Goal: Task Accomplishment & Management: Complete application form

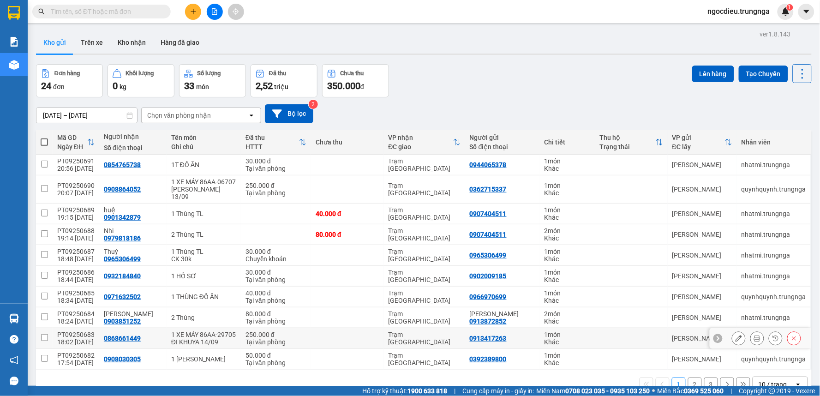
scroll to position [42, 0]
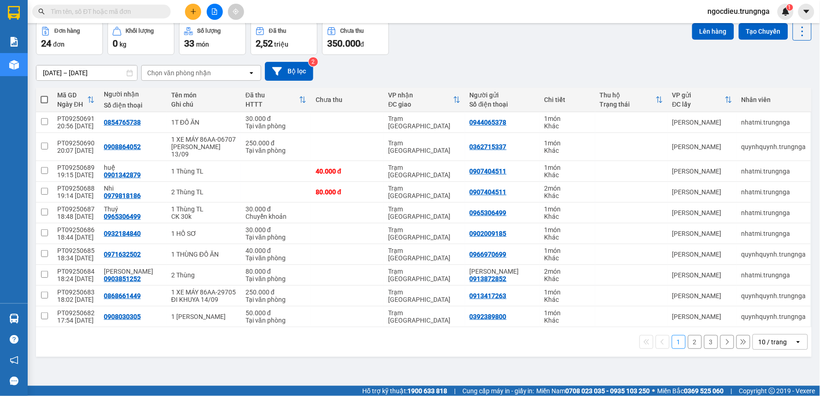
click at [785, 349] on div "10 / trang" at bounding box center [774, 342] width 42 height 15
click at [764, 330] on span "100 / trang" at bounding box center [769, 329] width 33 height 9
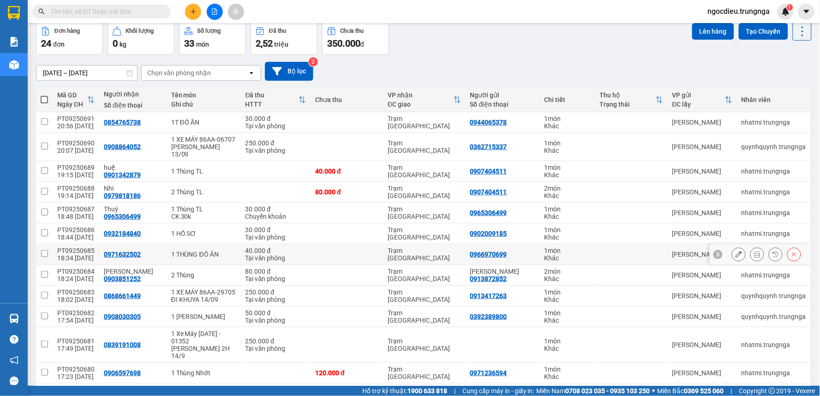
scroll to position [0, 0]
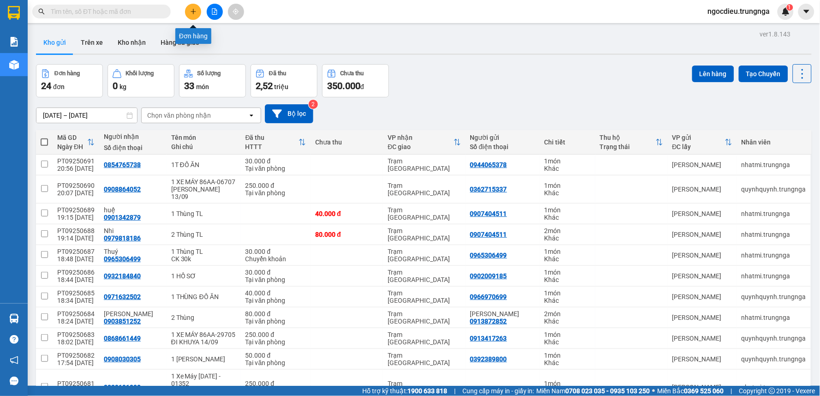
click at [195, 8] on icon "plus" at bounding box center [193, 11] width 6 height 6
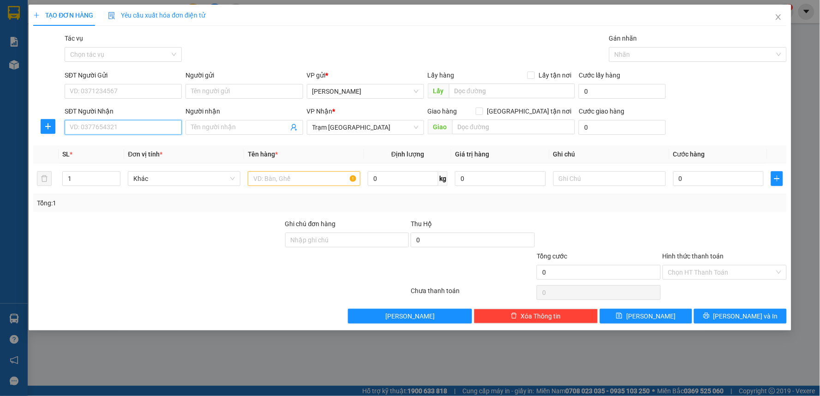
click at [82, 127] on input "SĐT Người Nhận" at bounding box center [123, 127] width 117 height 15
type input "0799793959"
click at [97, 90] on input "SĐT Người Gửi" at bounding box center [123, 91] width 117 height 15
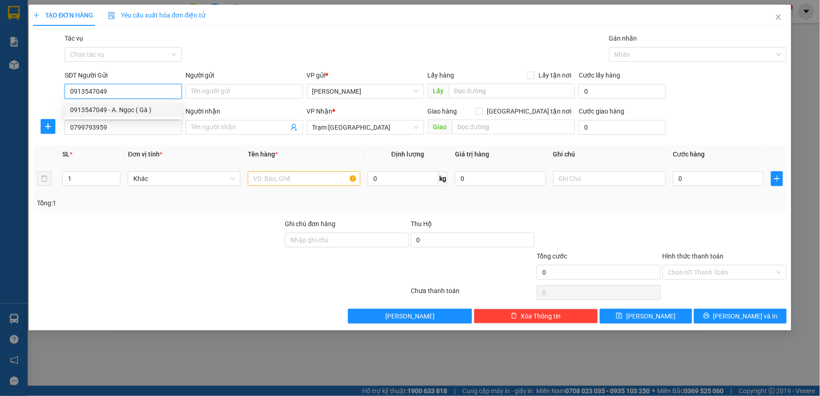
type input "0913547049"
click at [274, 176] on input "text" at bounding box center [304, 178] width 113 height 15
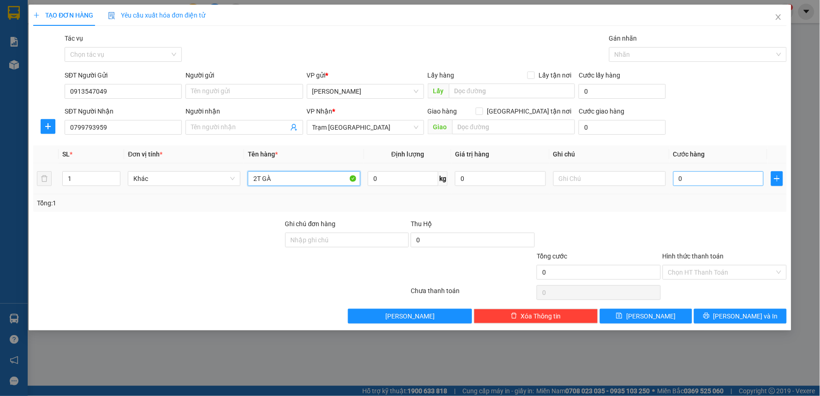
type input "2T GÀ"
click at [704, 177] on input "0" at bounding box center [718, 178] width 91 height 15
type input "8"
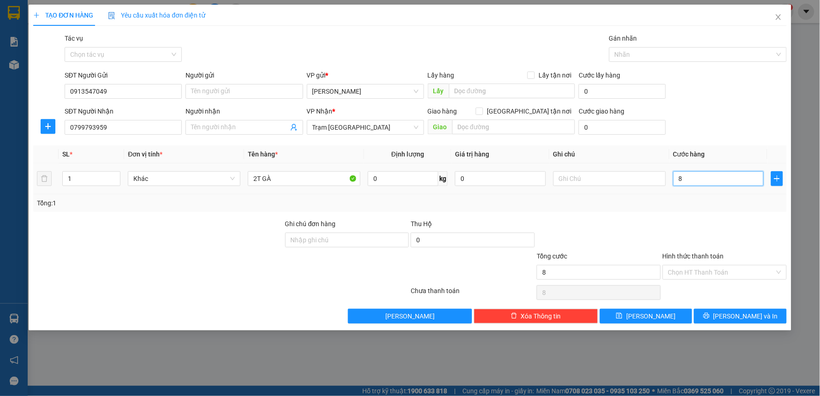
type input "80"
type input "80.000"
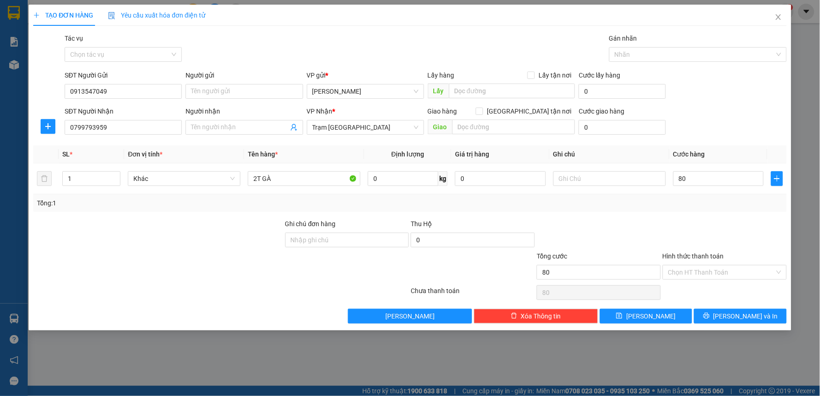
type input "80.000"
click at [601, 228] on div at bounding box center [599, 235] width 126 height 32
click at [423, 243] on input "0" at bounding box center [473, 240] width 124 height 15
type input "820.000"
click at [455, 266] on div at bounding box center [473, 267] width 126 height 32
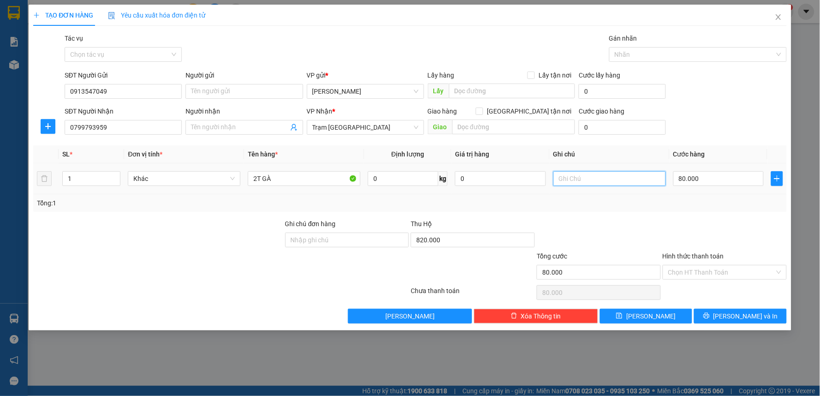
click at [584, 173] on input "text" at bounding box center [609, 178] width 113 height 15
type input "THU HỘ 820K"
click at [735, 314] on span "[PERSON_NAME] và In" at bounding box center [745, 316] width 65 height 10
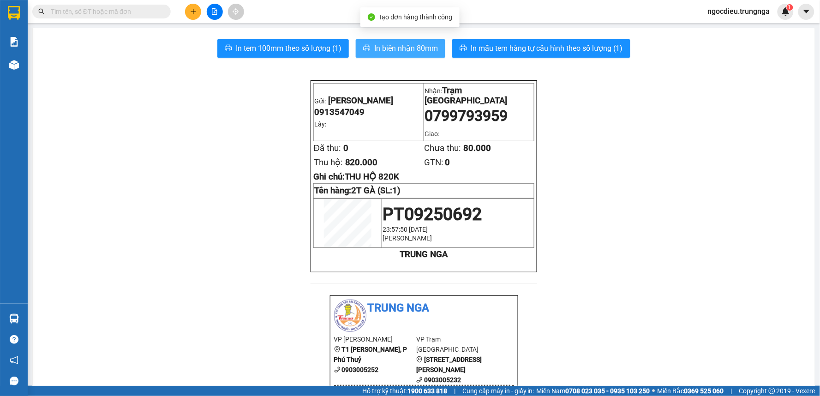
click at [370, 43] on button "In biên nhận 80mm" at bounding box center [401, 48] width 90 height 18
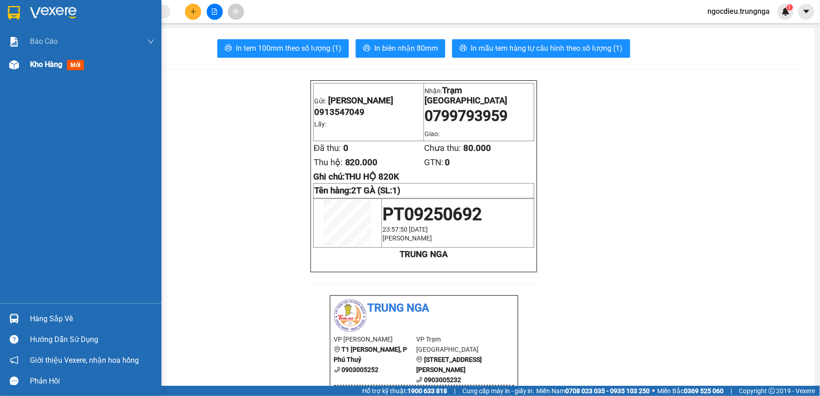
click at [51, 64] on span "Kho hàng" at bounding box center [46, 64] width 32 height 9
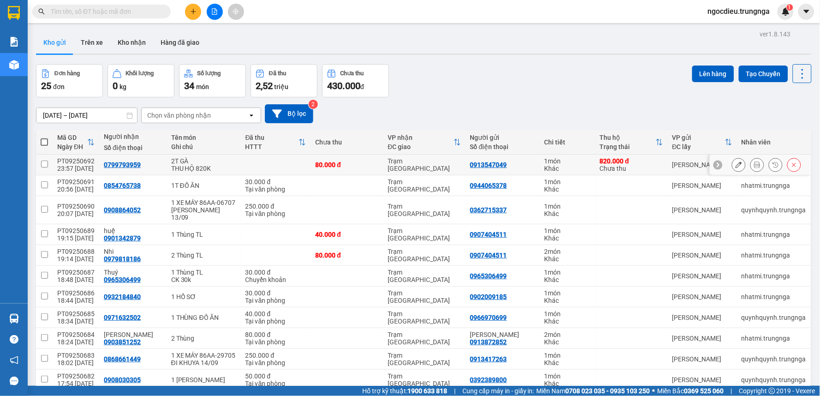
click at [736, 165] on icon at bounding box center [739, 165] width 6 height 6
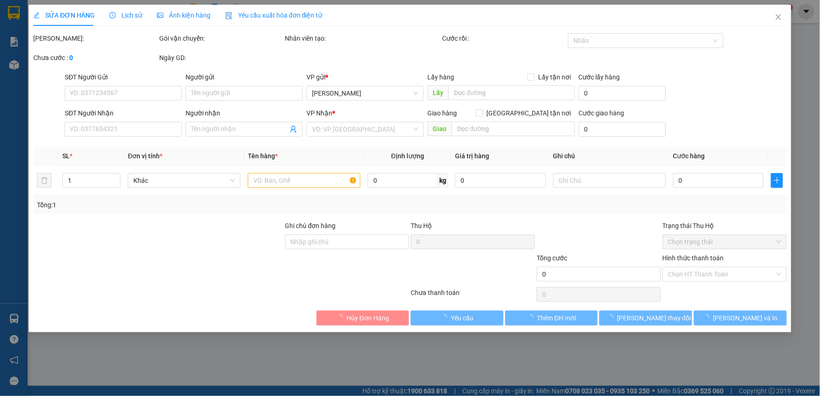
type input "0913547049"
type input "0799793959"
type input "80.000"
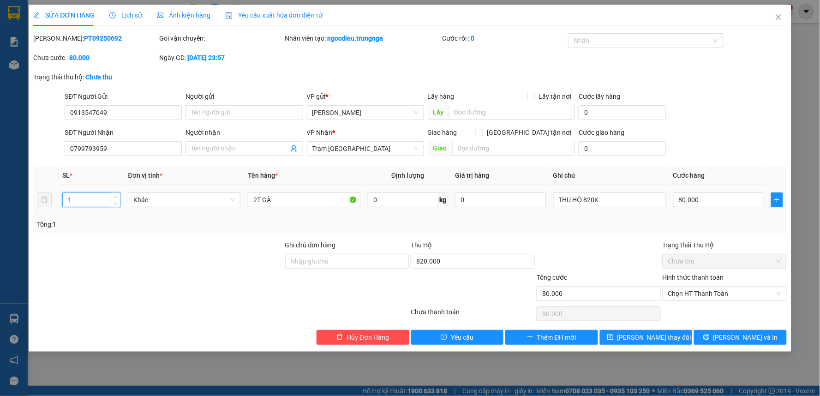
click at [82, 201] on input "1" at bounding box center [91, 200] width 57 height 14
type input "2"
click at [649, 333] on span "[PERSON_NAME] thay đổi" at bounding box center [654, 337] width 74 height 10
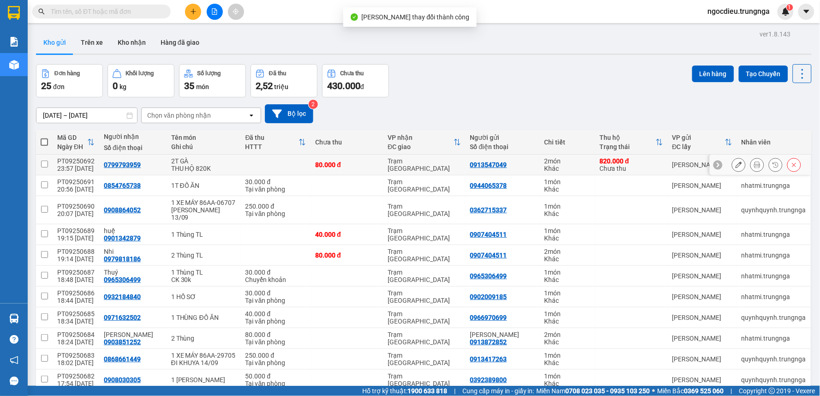
click at [754, 163] on icon at bounding box center [757, 165] width 6 height 6
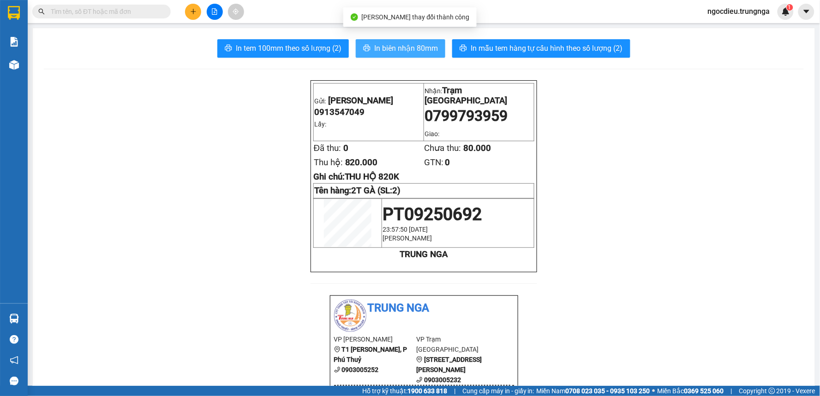
click at [375, 45] on span "In biên nhận 80mm" at bounding box center [406, 48] width 64 height 12
click at [374, 45] on span "In biên nhận 80mm" at bounding box center [406, 48] width 64 height 12
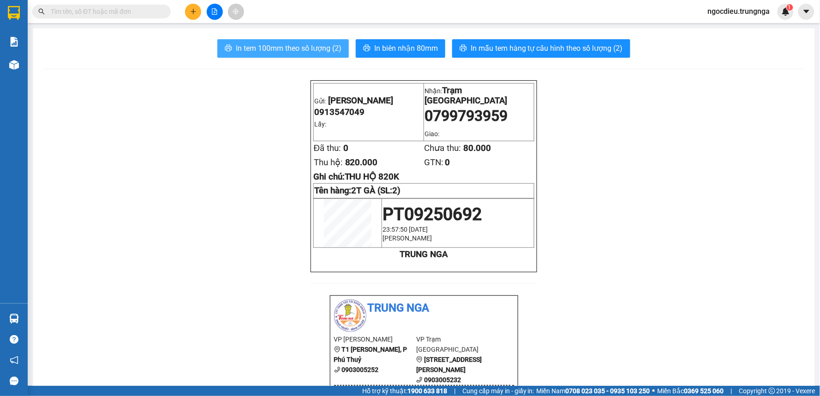
click at [274, 47] on span "In tem 100mm theo số lượng (2)" at bounding box center [289, 48] width 106 height 12
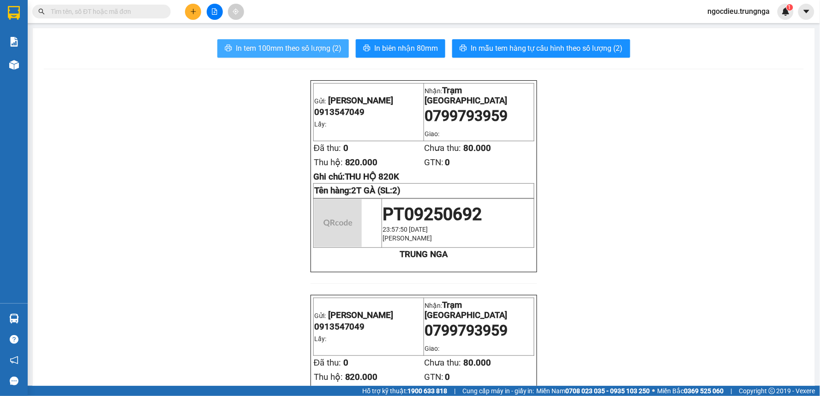
click at [274, 47] on span "In tem 100mm theo số lượng (2)" at bounding box center [289, 48] width 106 height 12
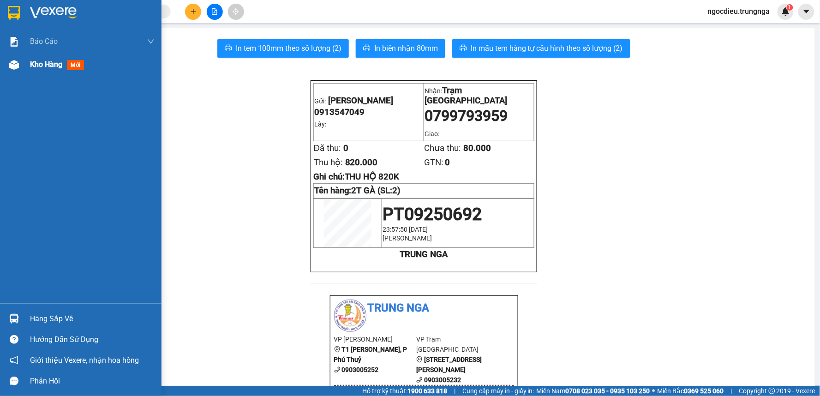
click at [37, 66] on span "Kho hàng" at bounding box center [46, 64] width 32 height 9
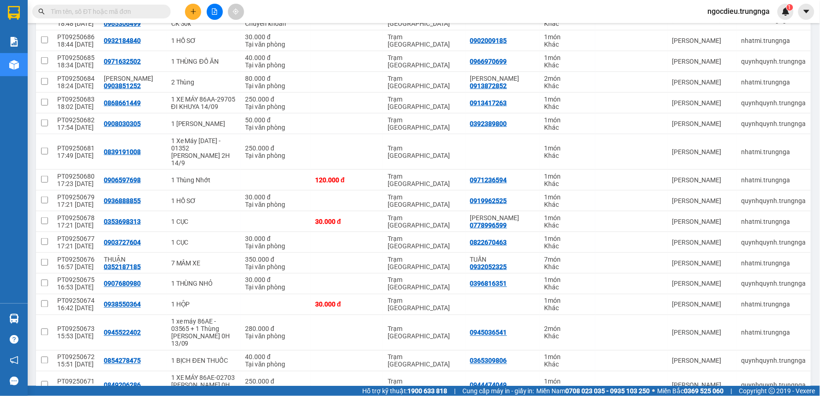
scroll to position [386, 0]
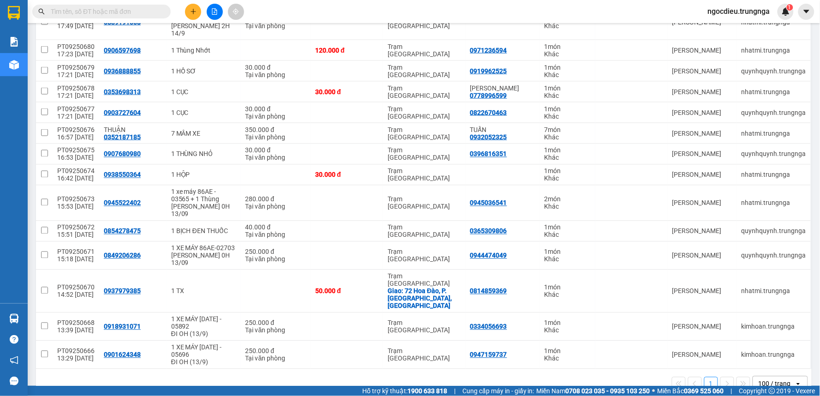
click at [761, 379] on div "100 / trang" at bounding box center [775, 383] width 32 height 9
click at [755, 344] on span "100 / trang" at bounding box center [770, 343] width 35 height 9
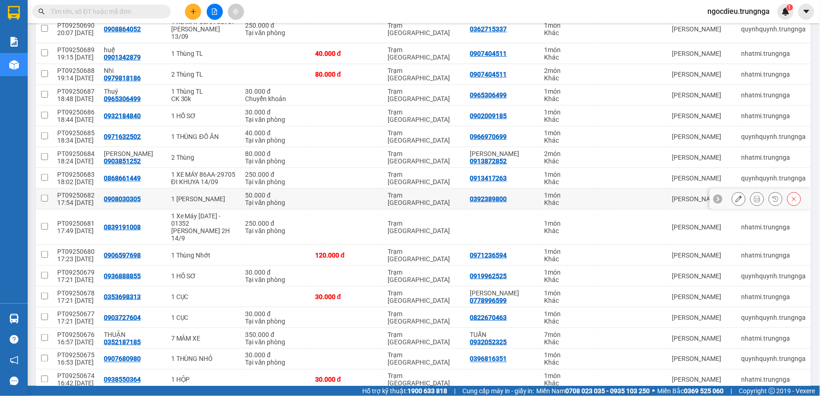
scroll to position [0, 0]
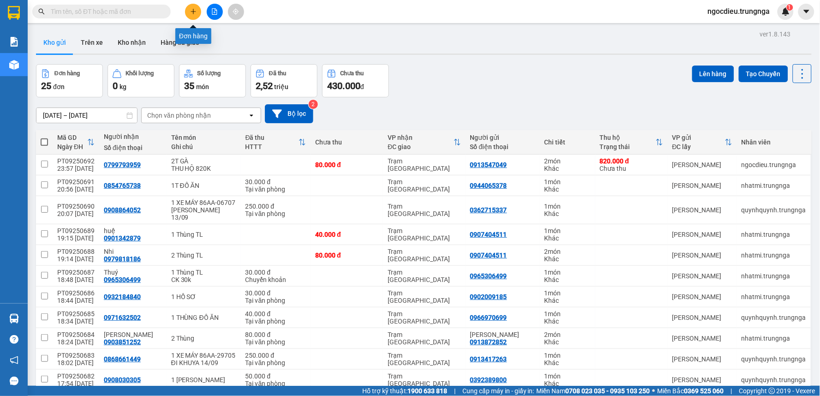
click at [194, 11] on icon "plus" at bounding box center [193, 11] width 6 height 6
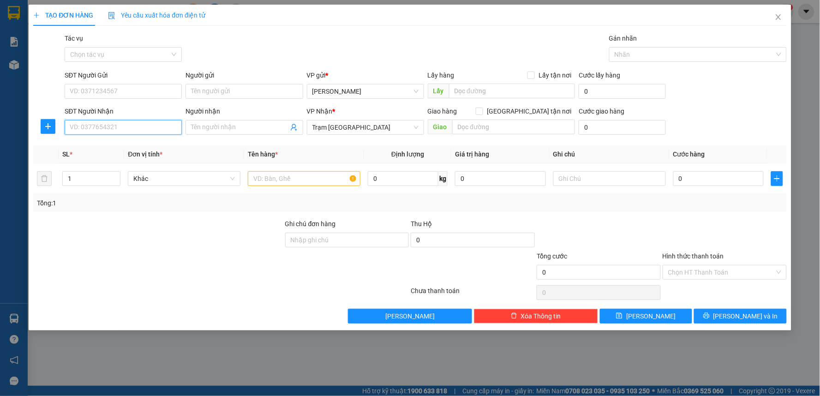
click at [108, 134] on input "SĐT Người Nhận" at bounding box center [123, 127] width 117 height 15
type input "0987530556"
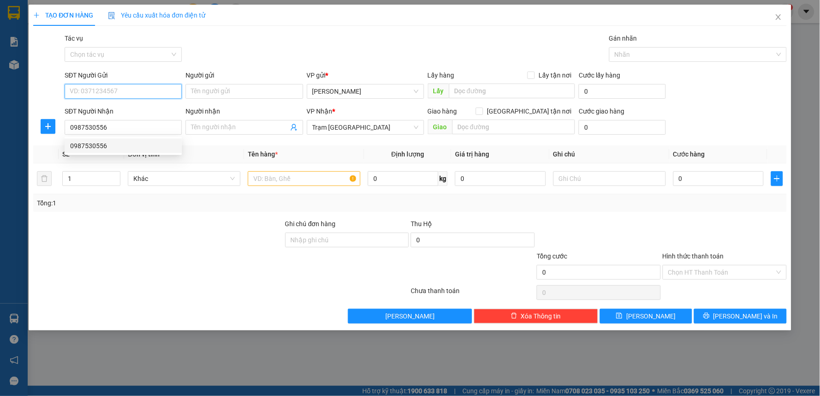
click at [95, 91] on input "SĐT Người Gửi" at bounding box center [123, 91] width 117 height 15
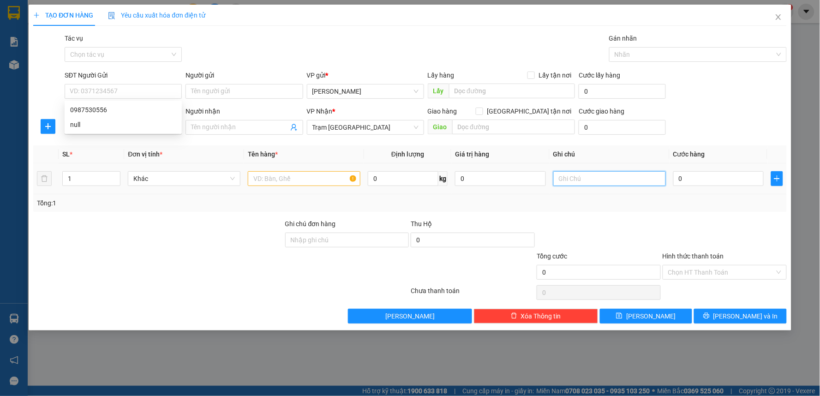
click at [603, 178] on input "text" at bounding box center [609, 178] width 113 height 15
type input "1"
type input "4"
click at [285, 178] on input "text" at bounding box center [304, 178] width 113 height 15
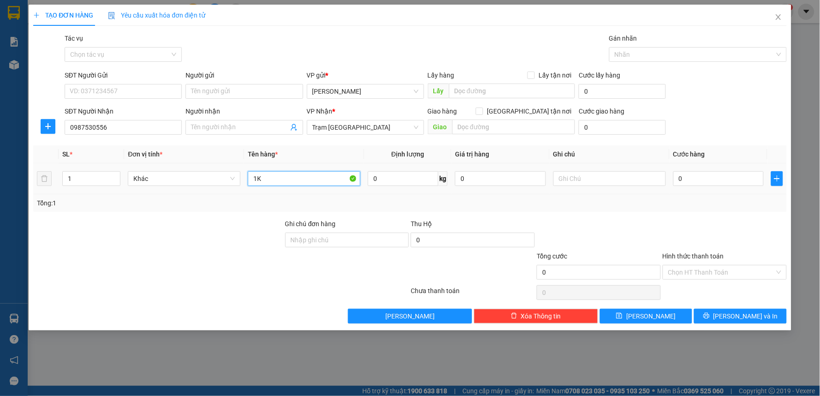
type input "1"
type input "4K GIẤY"
click at [76, 180] on input "1" at bounding box center [91, 179] width 57 height 14
type input "4"
click at [699, 176] on input "0" at bounding box center [718, 178] width 91 height 15
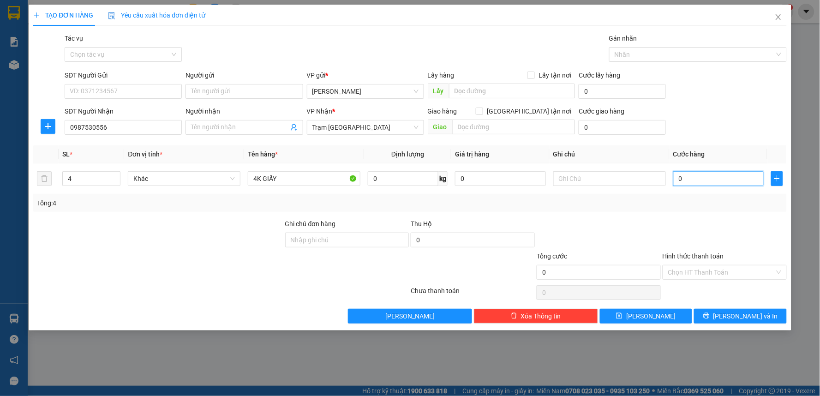
type input "1"
type input "12"
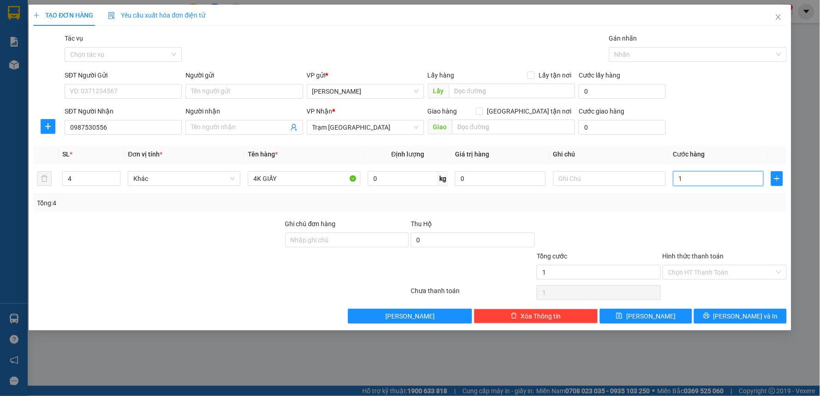
type input "12"
type input "120"
type input "120.000"
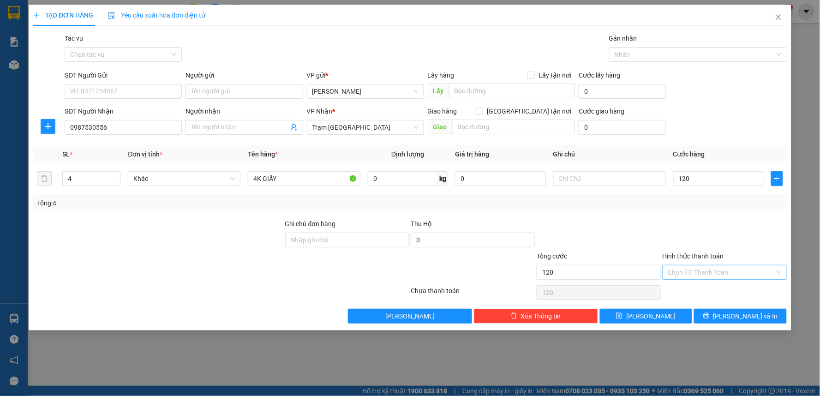
type input "120.000"
click at [725, 268] on input "Hình thức thanh toán" at bounding box center [721, 272] width 107 height 14
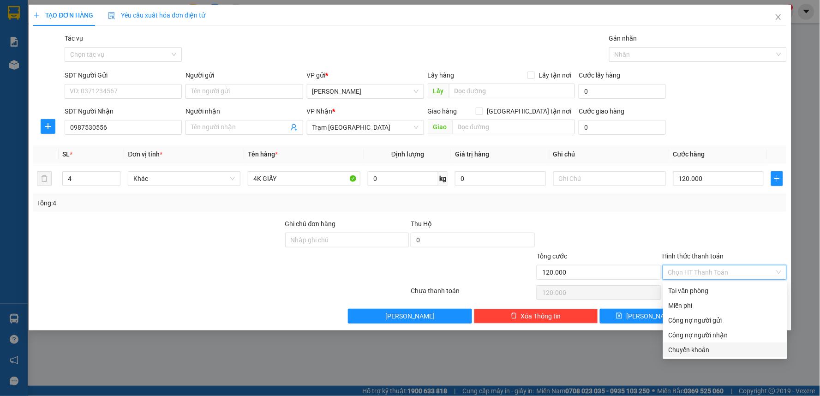
click at [688, 350] on div "Chuyển khoản" at bounding box center [725, 350] width 113 height 10
type input "0"
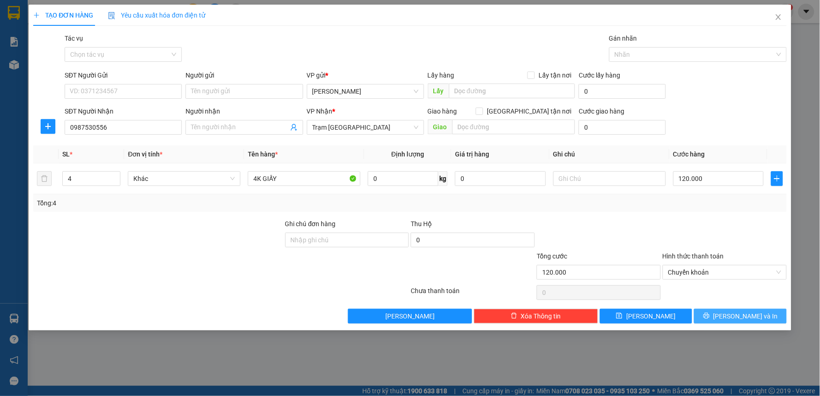
click at [734, 317] on span "[PERSON_NAME] và In" at bounding box center [745, 316] width 65 height 10
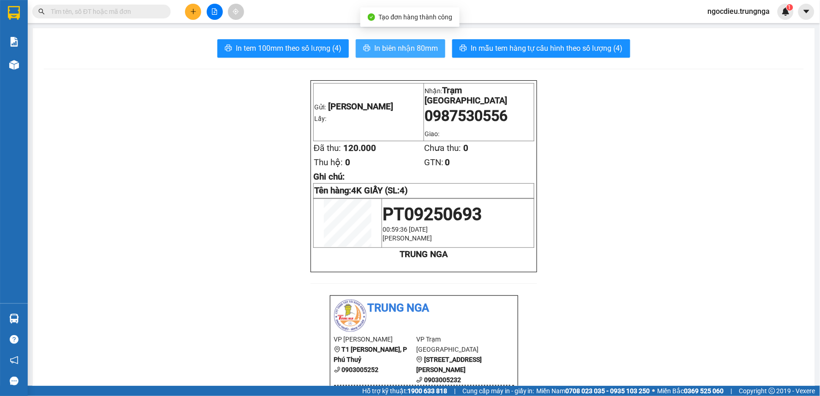
click at [383, 43] on span "In biên nhận 80mm" at bounding box center [406, 48] width 64 height 12
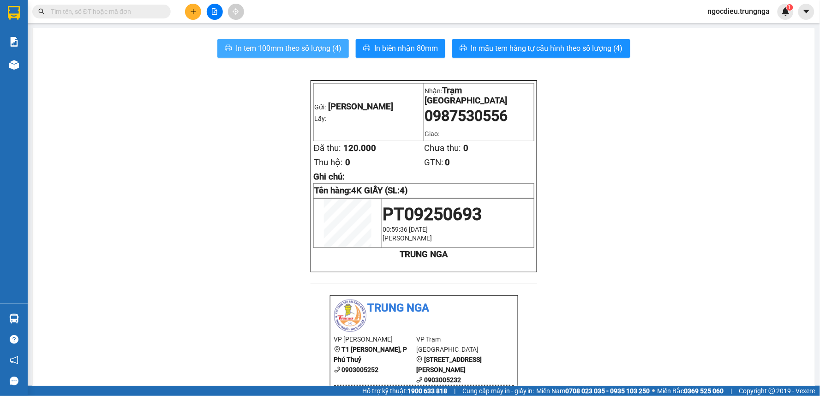
click at [252, 49] on span "In tem 100mm theo số lượng (4)" at bounding box center [289, 48] width 106 height 12
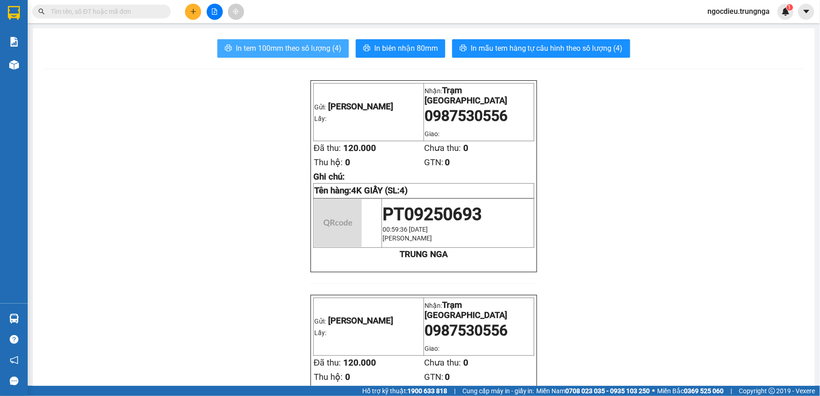
click at [252, 49] on span "In tem 100mm theo số lượng (4)" at bounding box center [289, 48] width 106 height 12
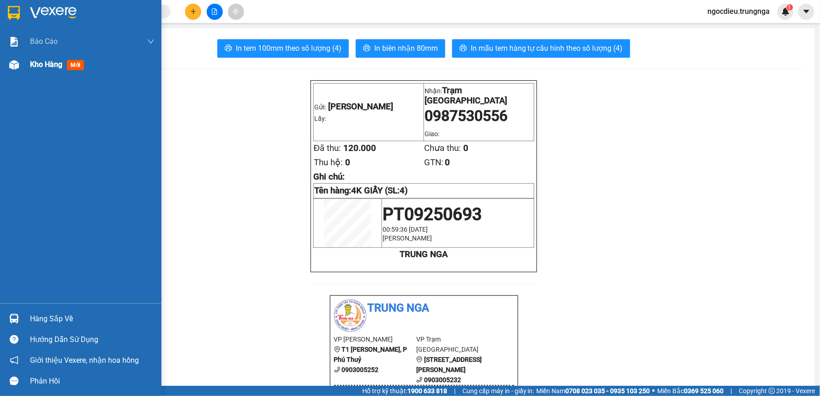
click at [29, 63] on div "Kho hàng mới" at bounding box center [81, 64] width 162 height 23
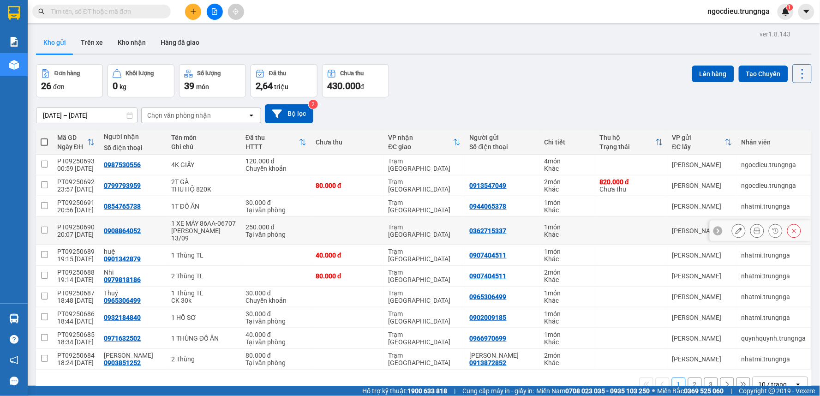
scroll to position [42, 0]
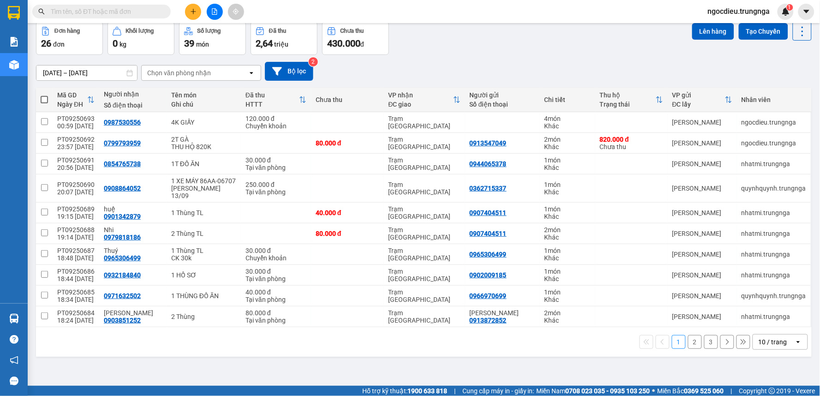
click at [779, 344] on div "10 / trang" at bounding box center [773, 341] width 29 height 9
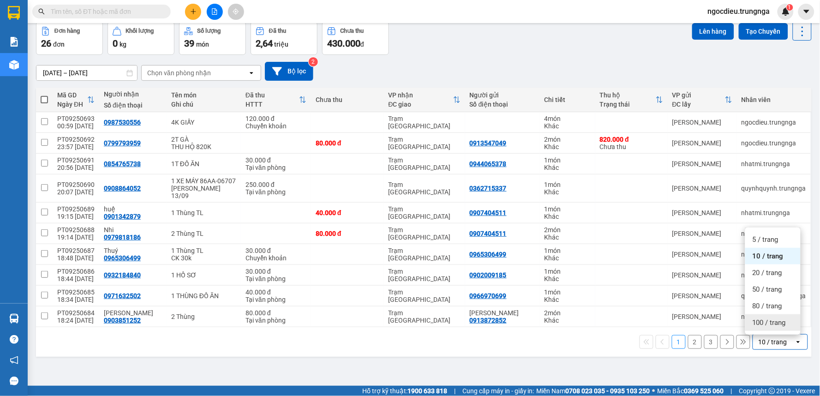
click at [761, 318] on span "100 / trang" at bounding box center [769, 322] width 33 height 9
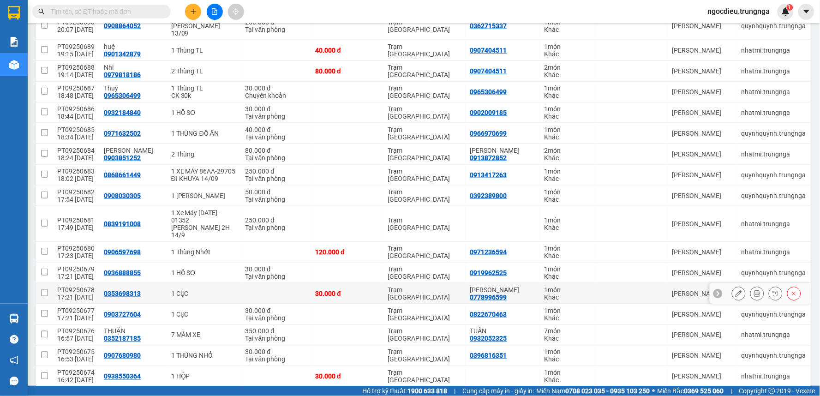
scroll to position [407, 0]
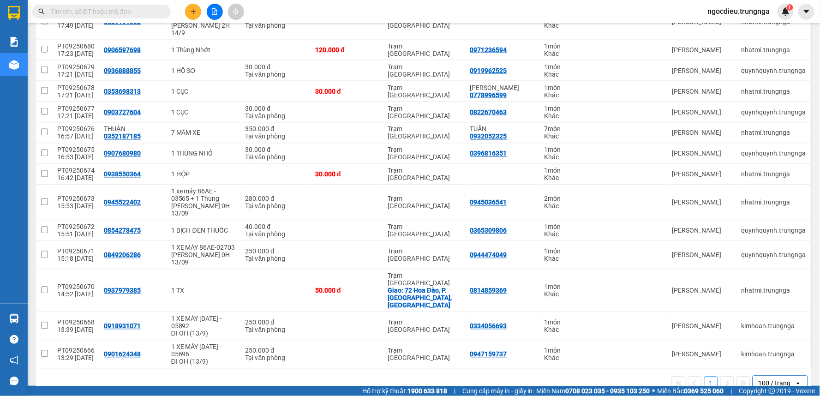
click at [759, 379] on div "100 / trang" at bounding box center [775, 383] width 32 height 9
click at [745, 343] on div "100 / trang" at bounding box center [772, 343] width 55 height 17
click at [795, 380] on icon "open" at bounding box center [798, 383] width 7 height 7
click at [781, 340] on span "100 / trang" at bounding box center [770, 342] width 35 height 9
click at [779, 379] on div "100 / trang" at bounding box center [775, 383] width 32 height 9
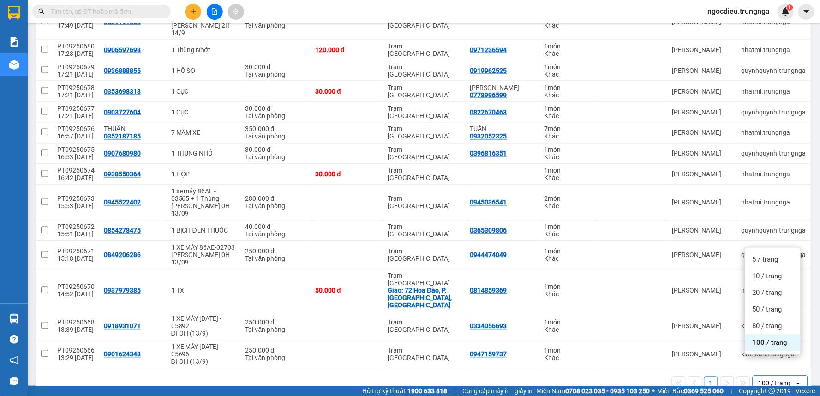
click at [770, 338] on span "100 / trang" at bounding box center [770, 342] width 35 height 9
click at [736, 136] on icon at bounding box center [739, 133] width 6 height 6
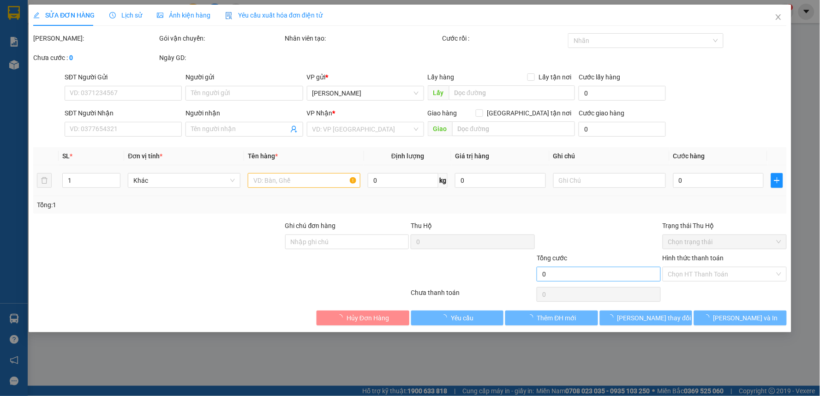
type input "0932052325"
type input "TUẤN"
type input "0352187185"
type input "THUẬN"
type input "350.000"
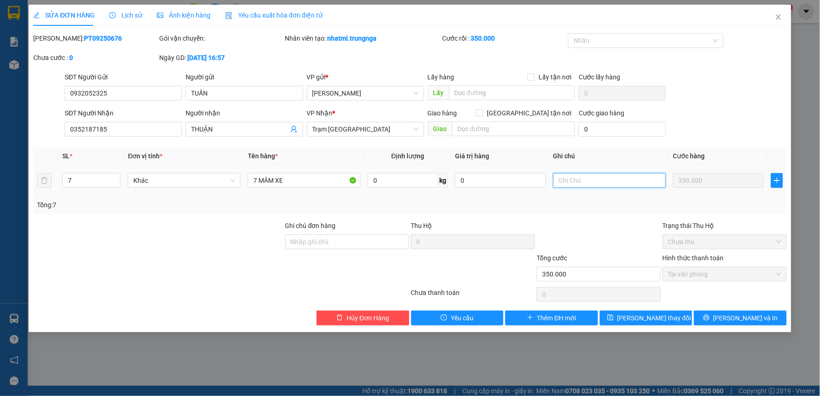
click at [575, 181] on input "text" at bounding box center [609, 180] width 113 height 15
type input "d"
type input "đi 2hs"
click at [647, 320] on span "[PERSON_NAME] thay đổi" at bounding box center [654, 318] width 74 height 10
